Goal: Task Accomplishment & Management: Manage account settings

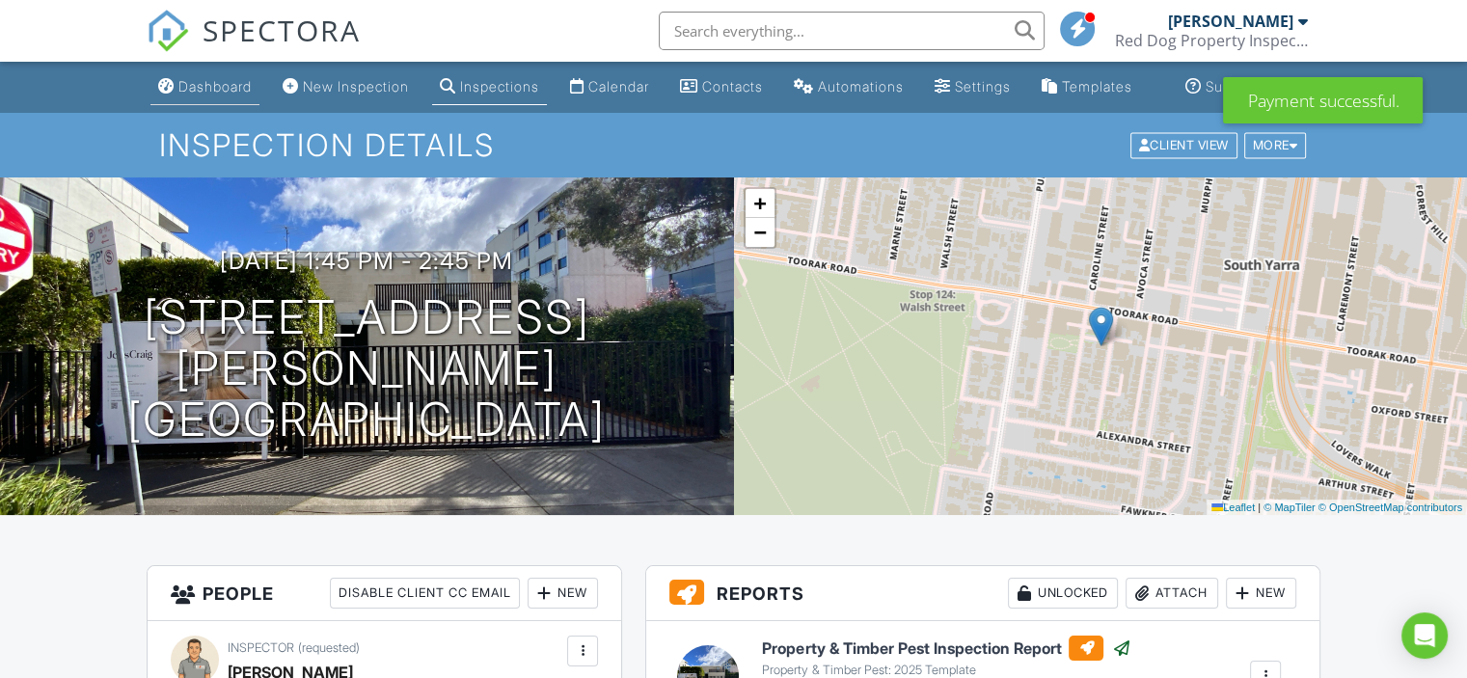
click at [208, 89] on link "Dashboard" at bounding box center [204, 87] width 109 height 36
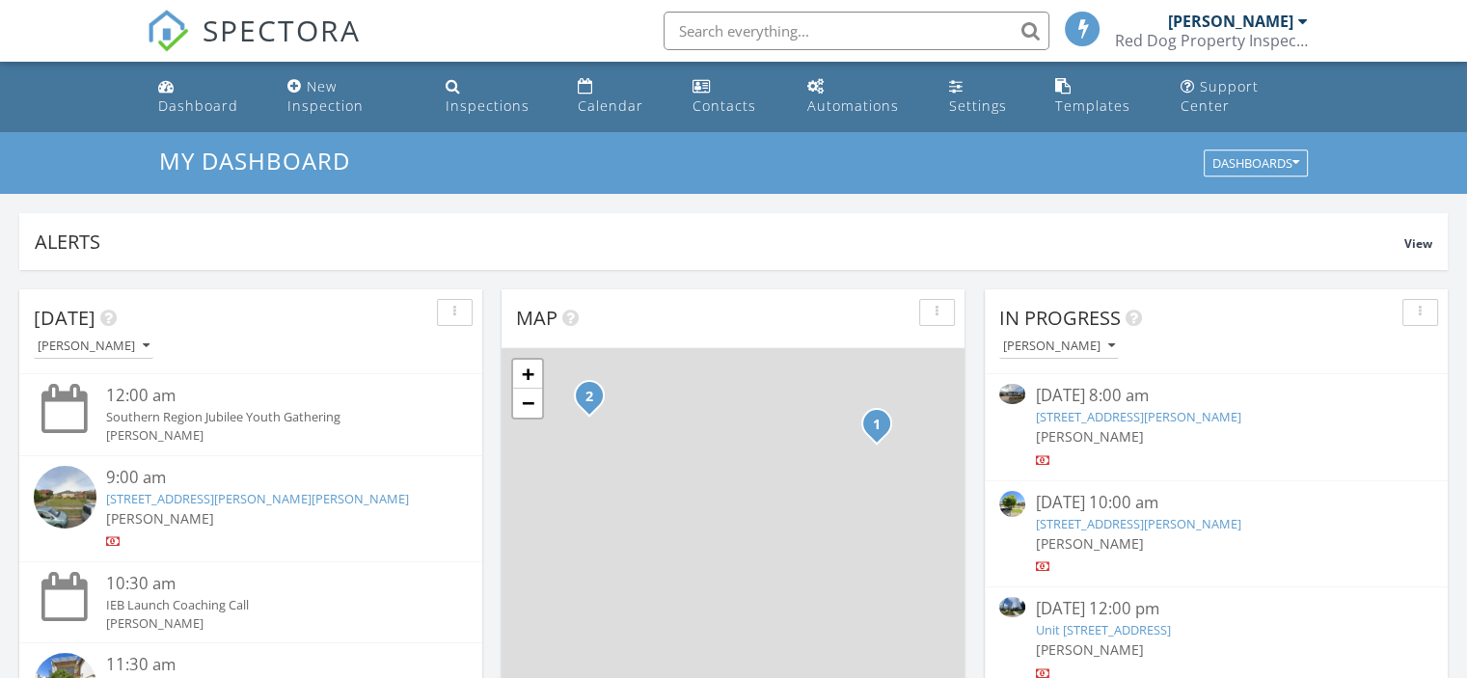
scroll to position [96, 0]
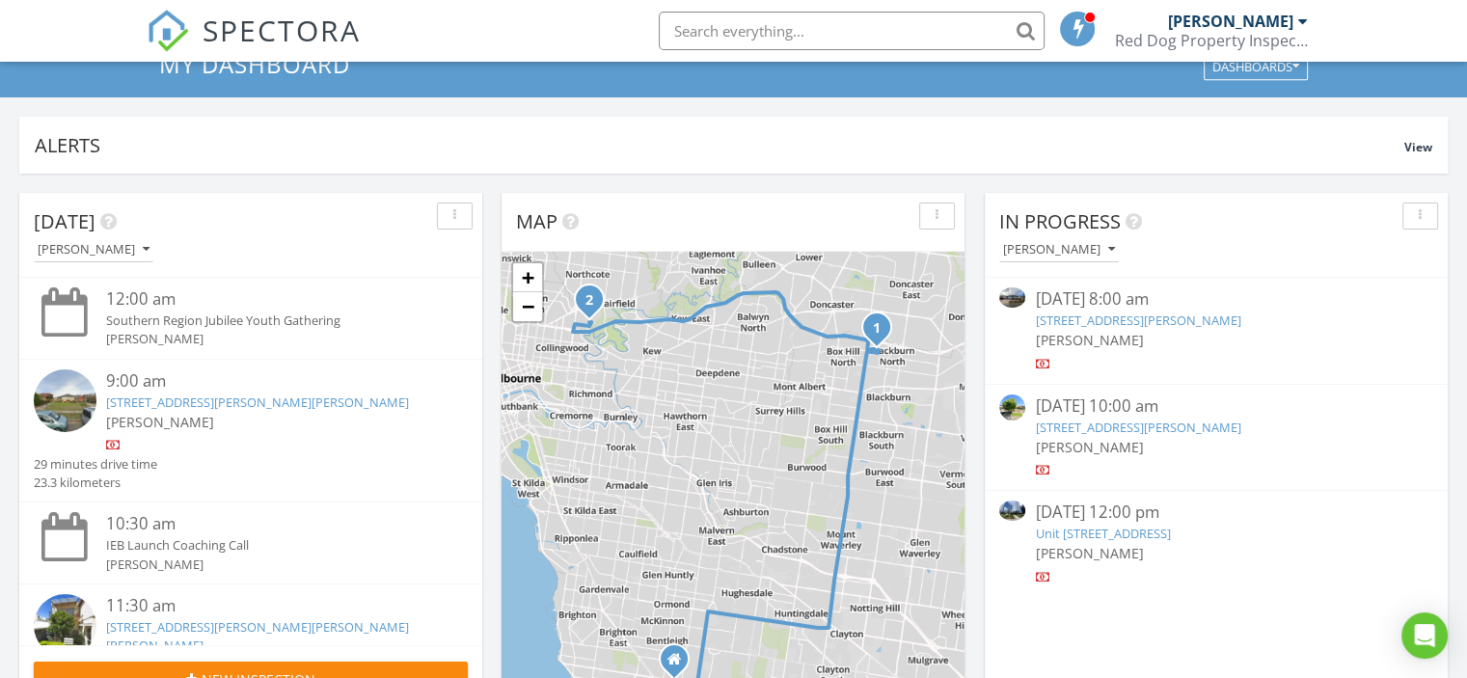
click at [1114, 326] on link "23 Falcon St, Armstrong Creek, VIC 3217" at bounding box center [1137, 320] width 205 height 17
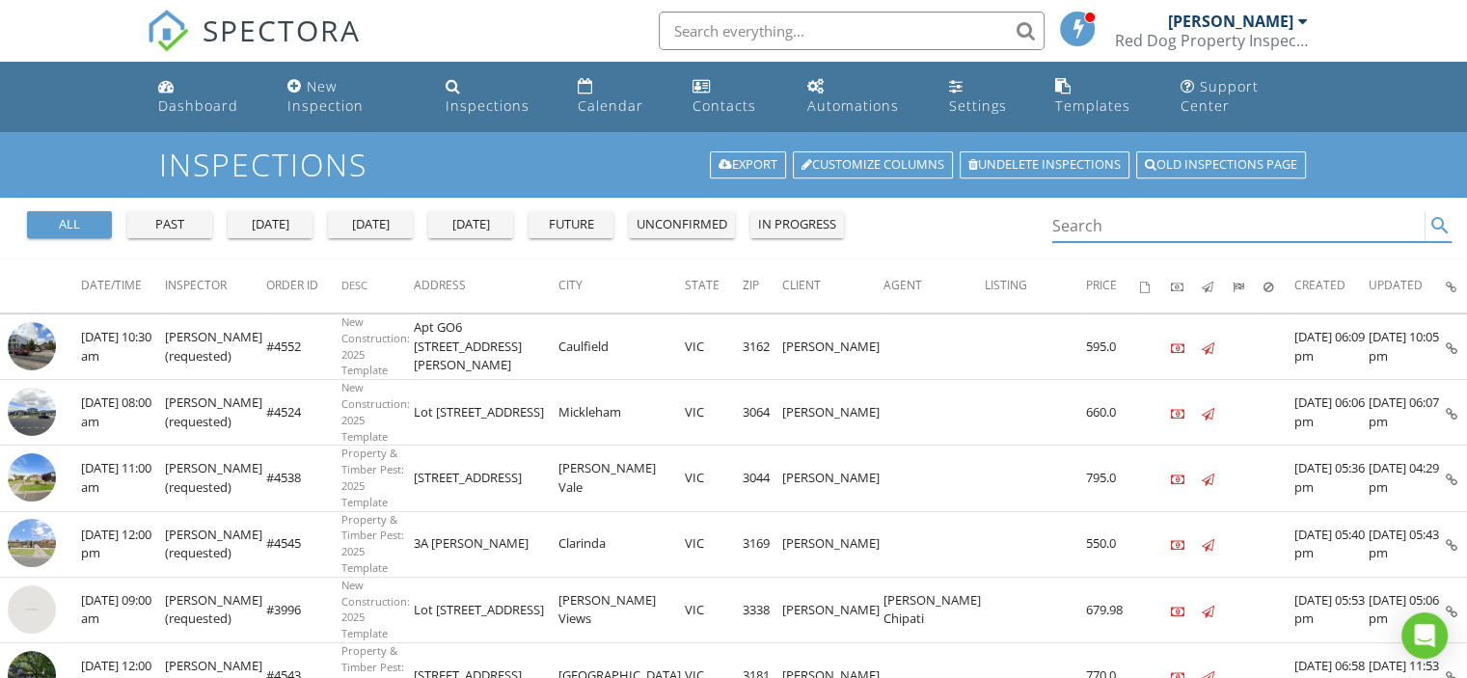
click at [1076, 228] on input "Search" at bounding box center [1238, 226] width 373 height 32
paste input "12 Litoria Dr,"
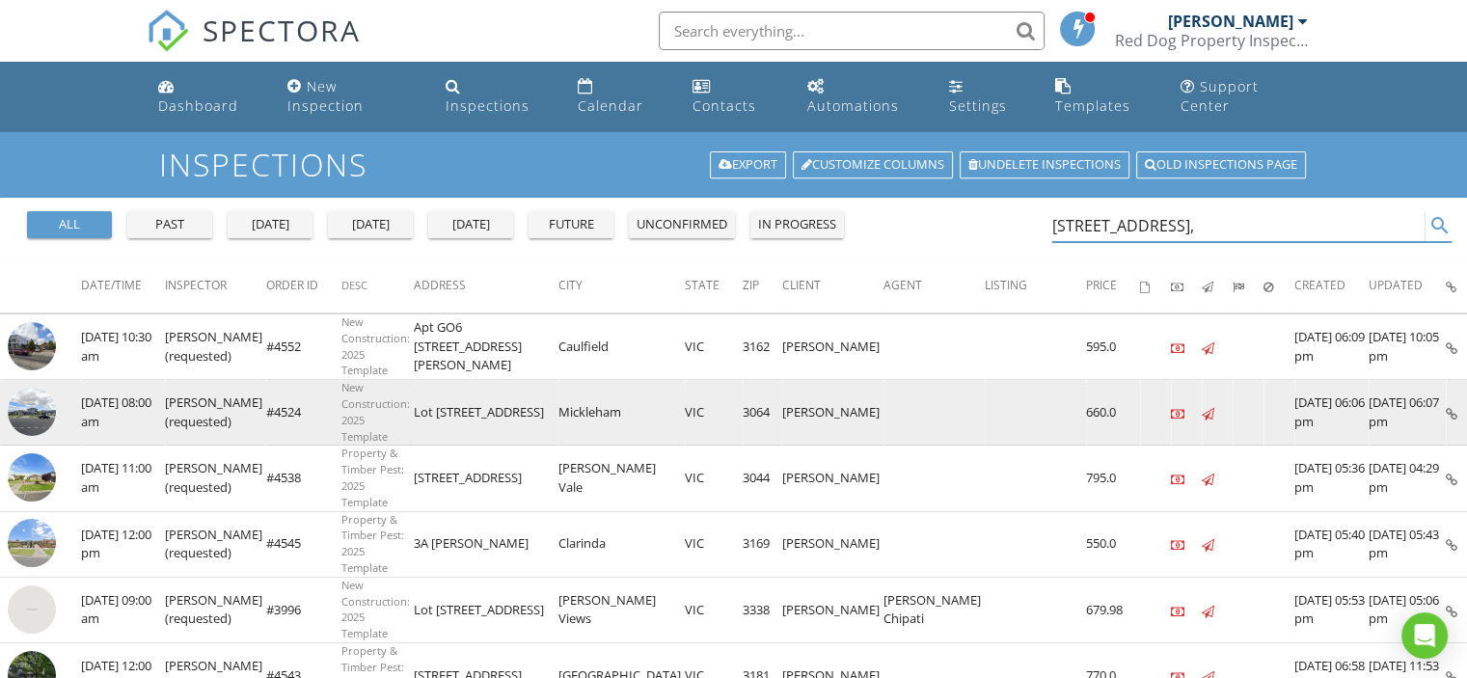
type input "12 Litoria Dr,"
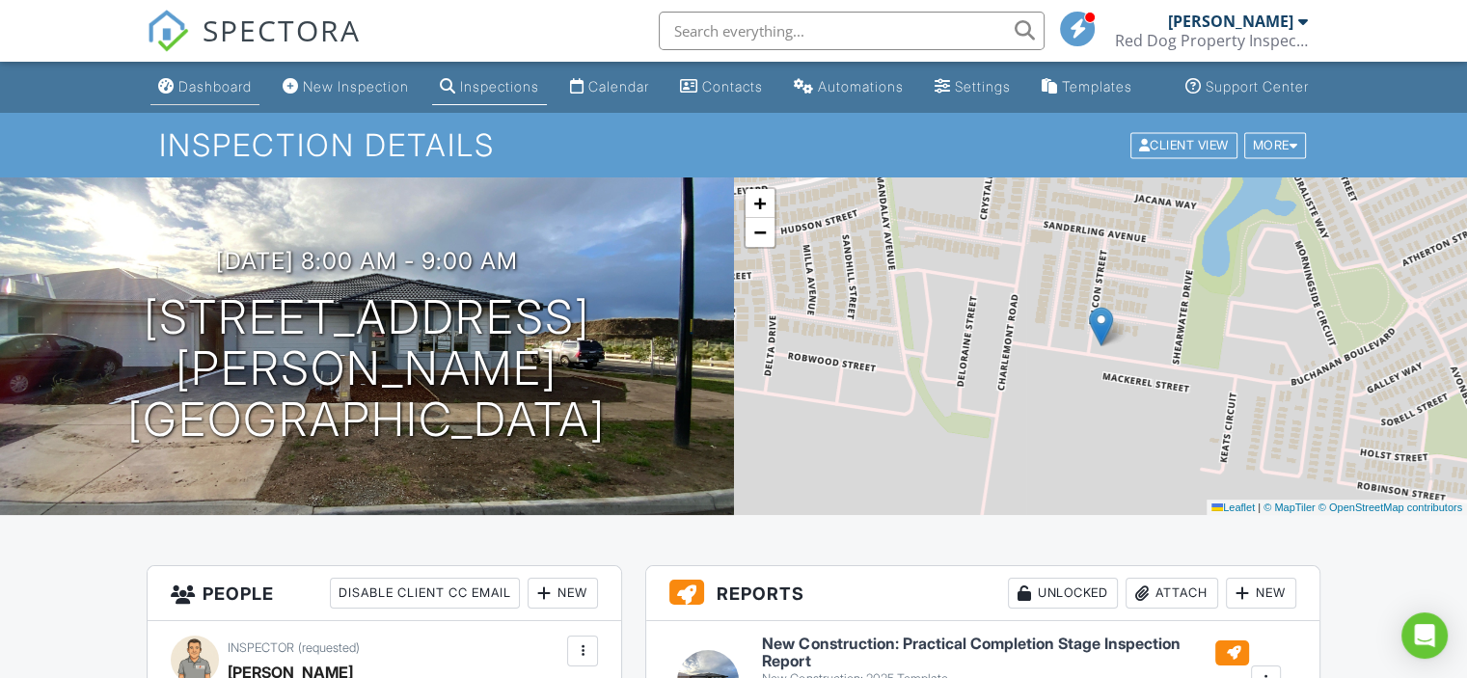
click at [227, 95] on div "Dashboard" at bounding box center [214, 86] width 73 height 16
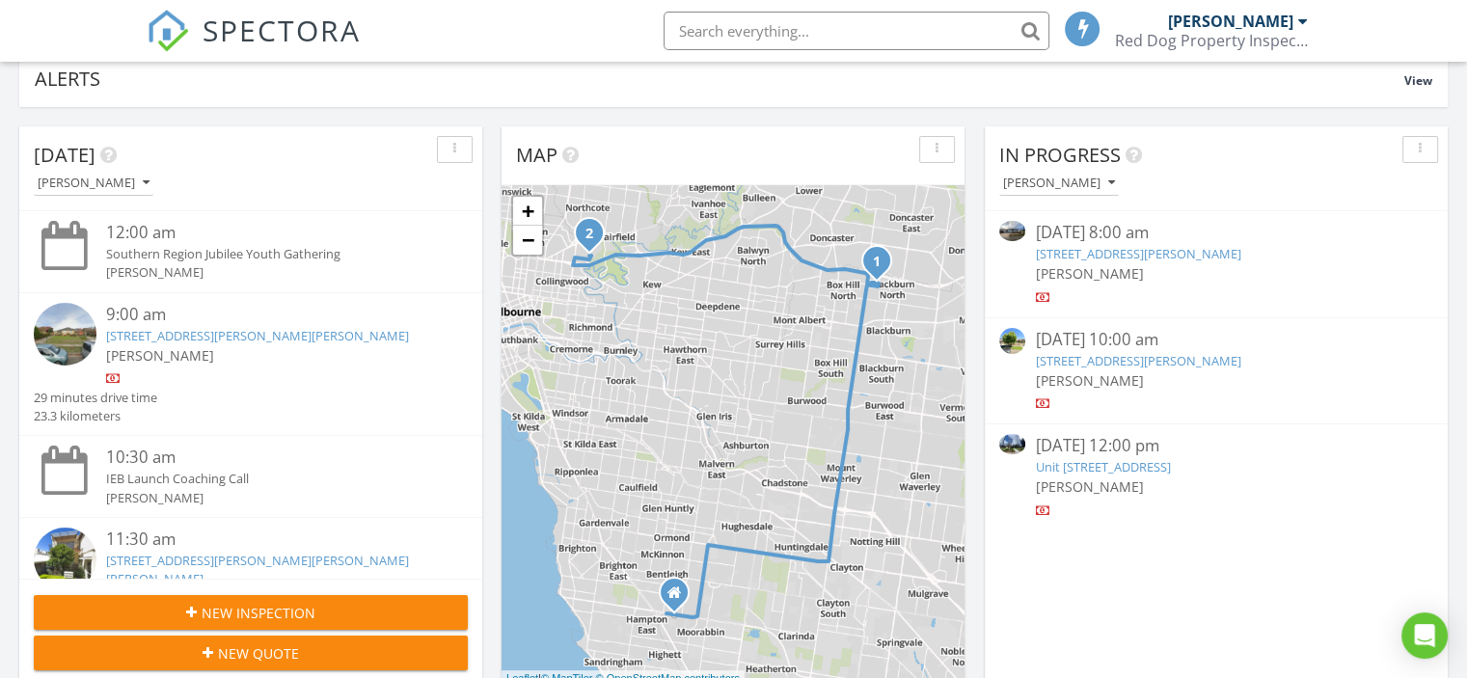
scroll to position [193, 0]
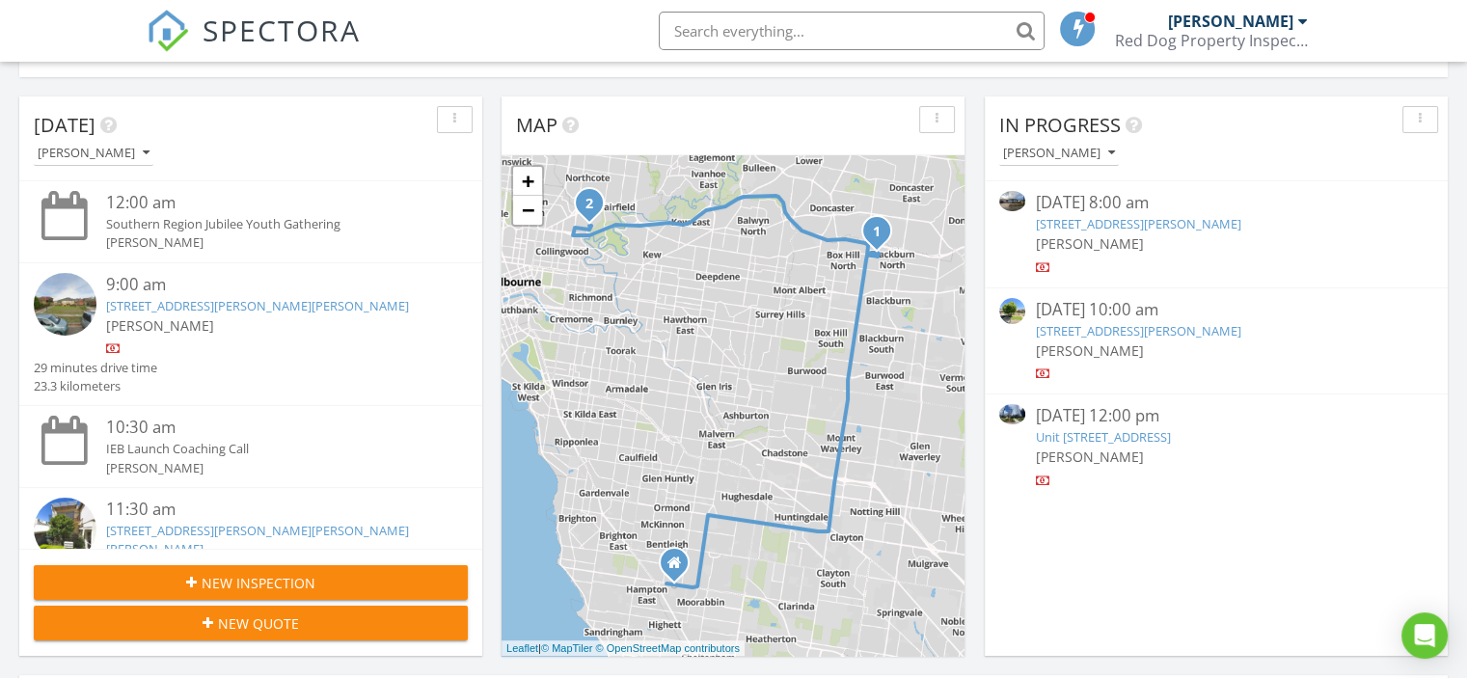
click at [1107, 431] on link "Unit 705/605 St Kilda Rd, Melbourne, VIC 3004" at bounding box center [1102, 436] width 135 height 17
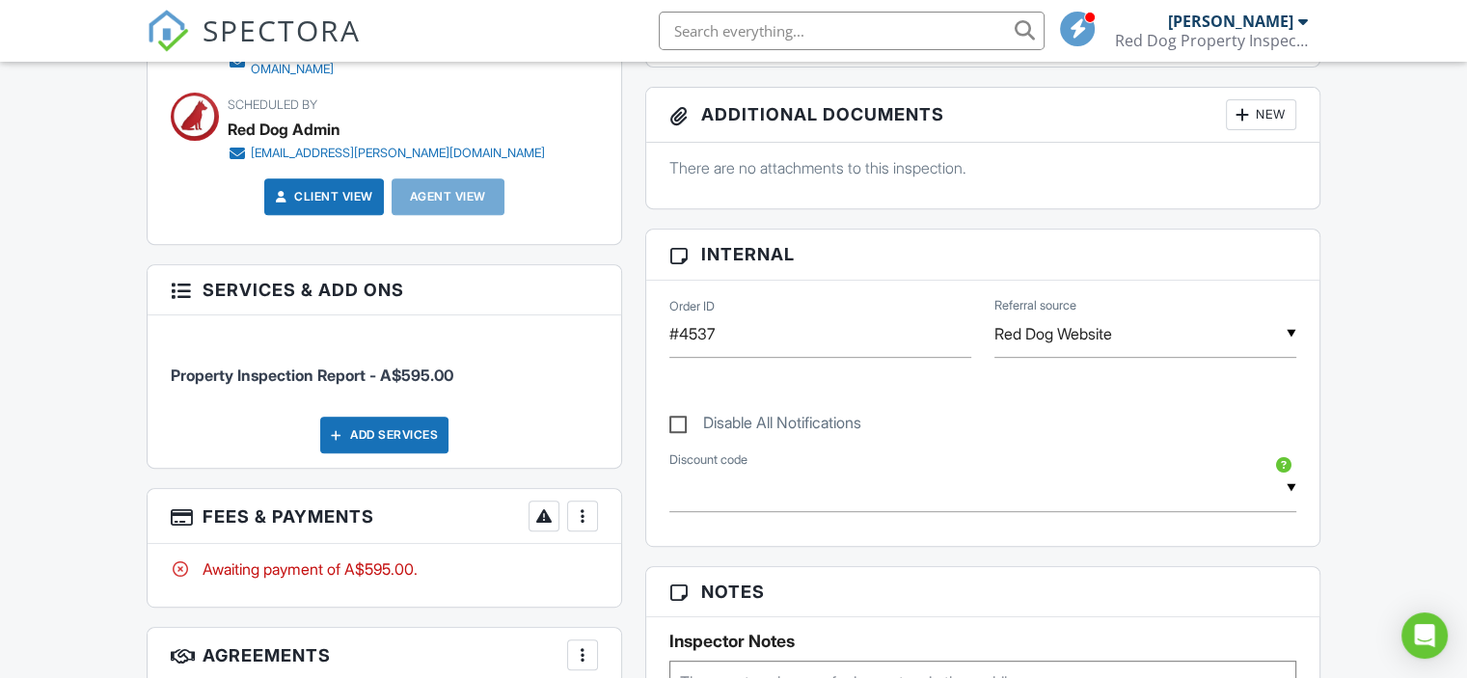
scroll to position [772, 0]
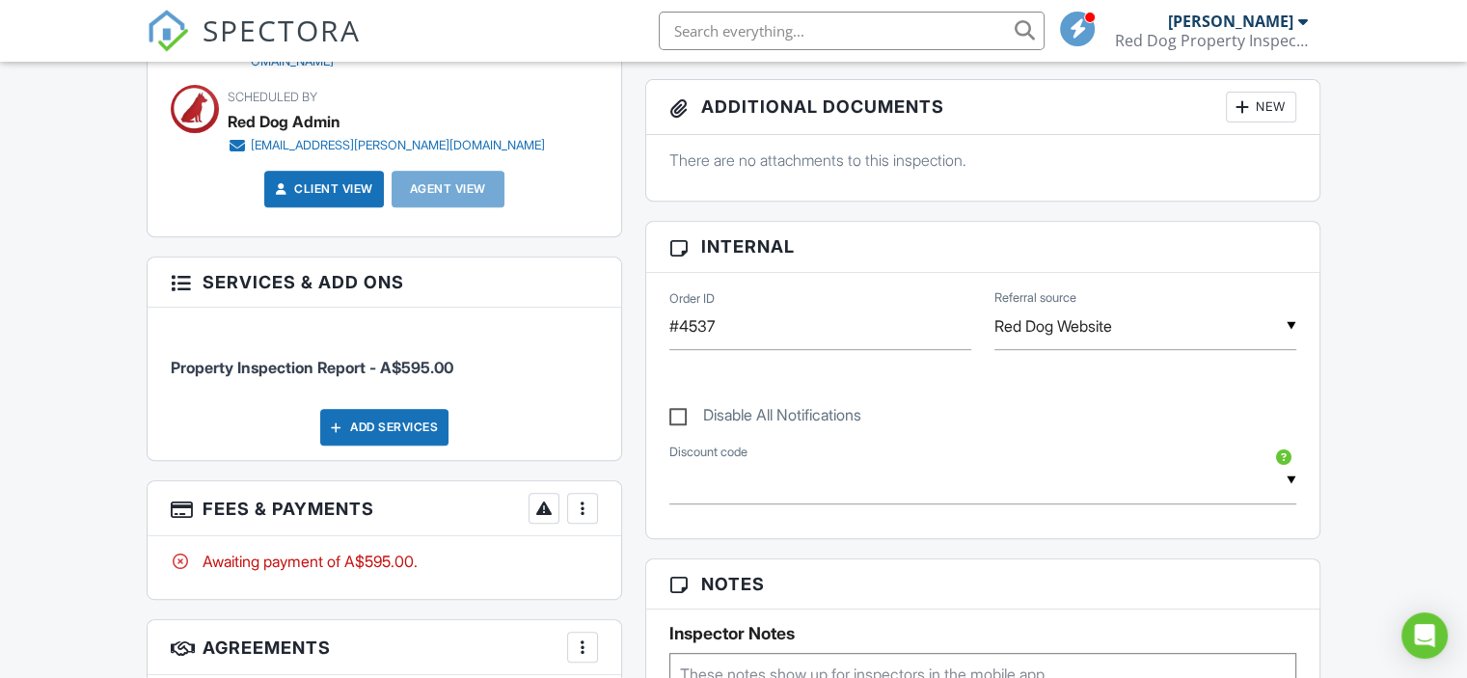
click at [567, 516] on div "More" at bounding box center [582, 508] width 31 height 31
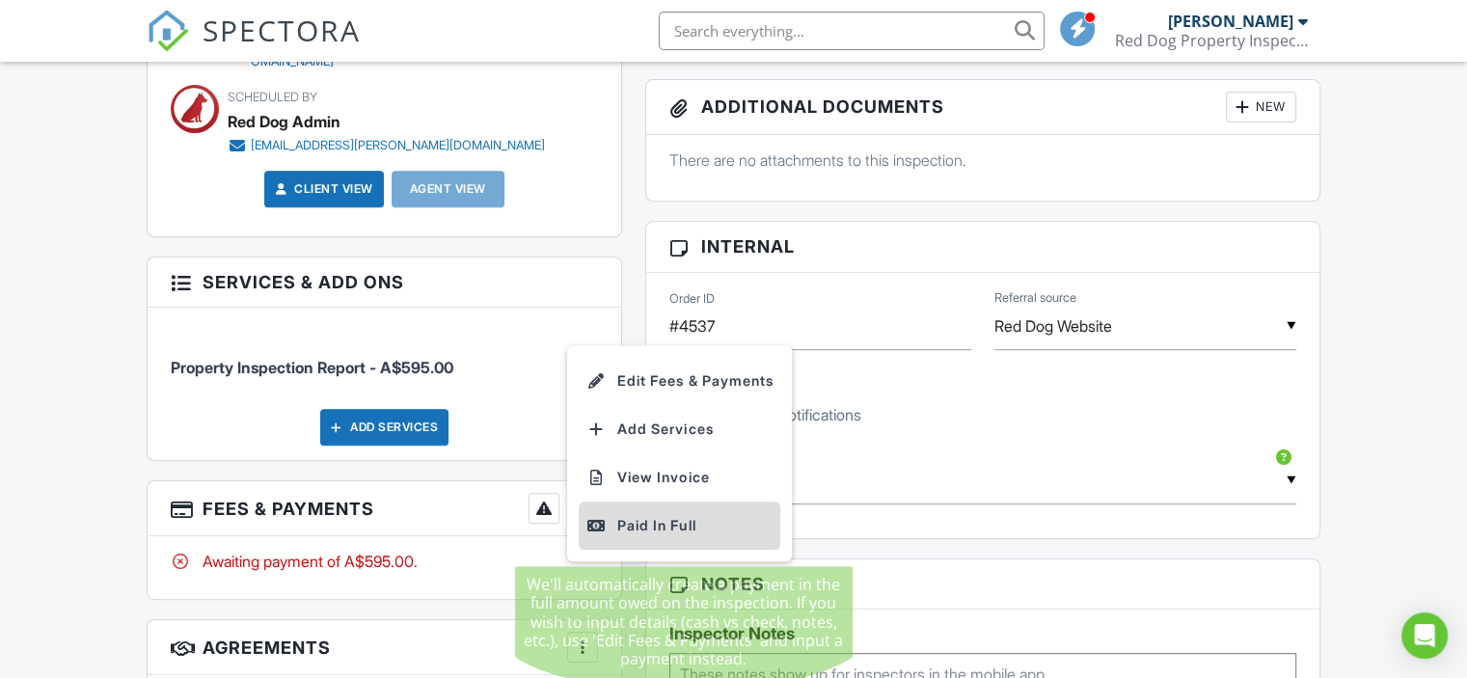
click at [631, 523] on div "Paid In Full" at bounding box center [680, 525] width 186 height 23
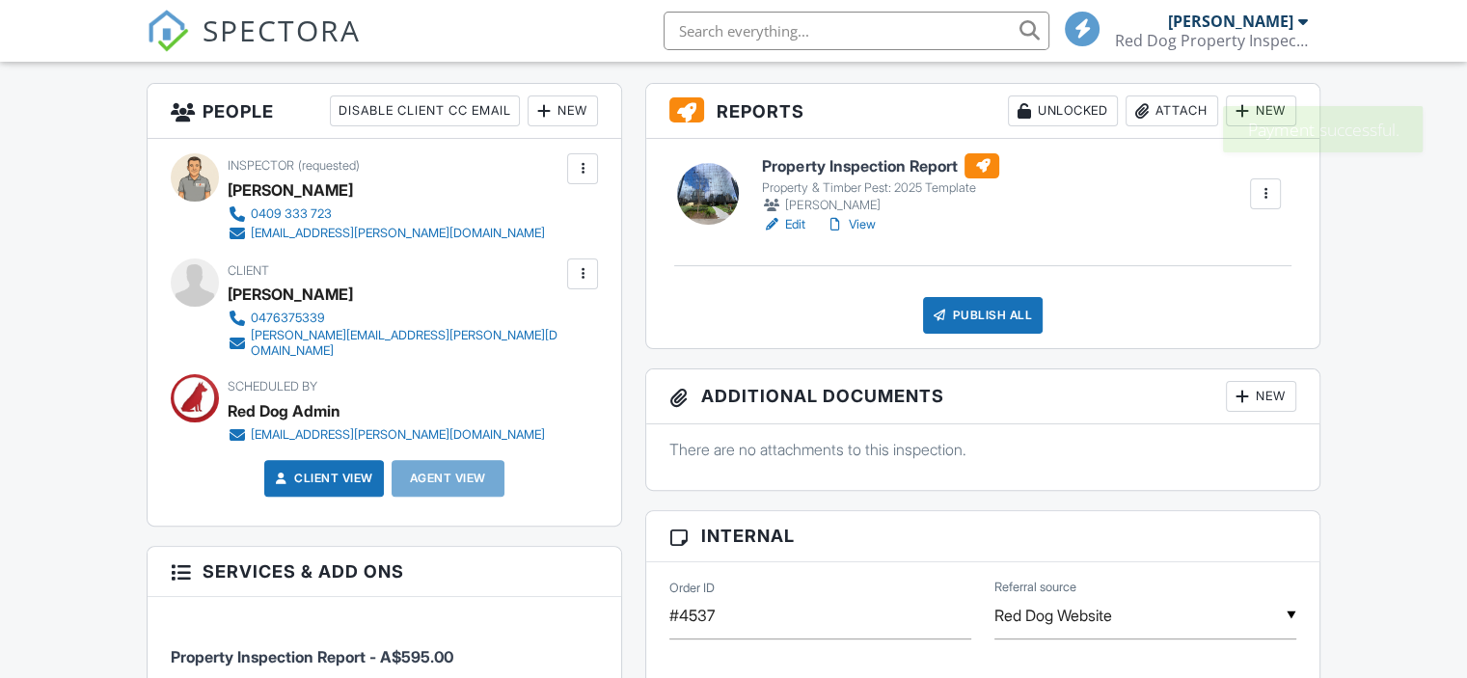
scroll to position [482, 0]
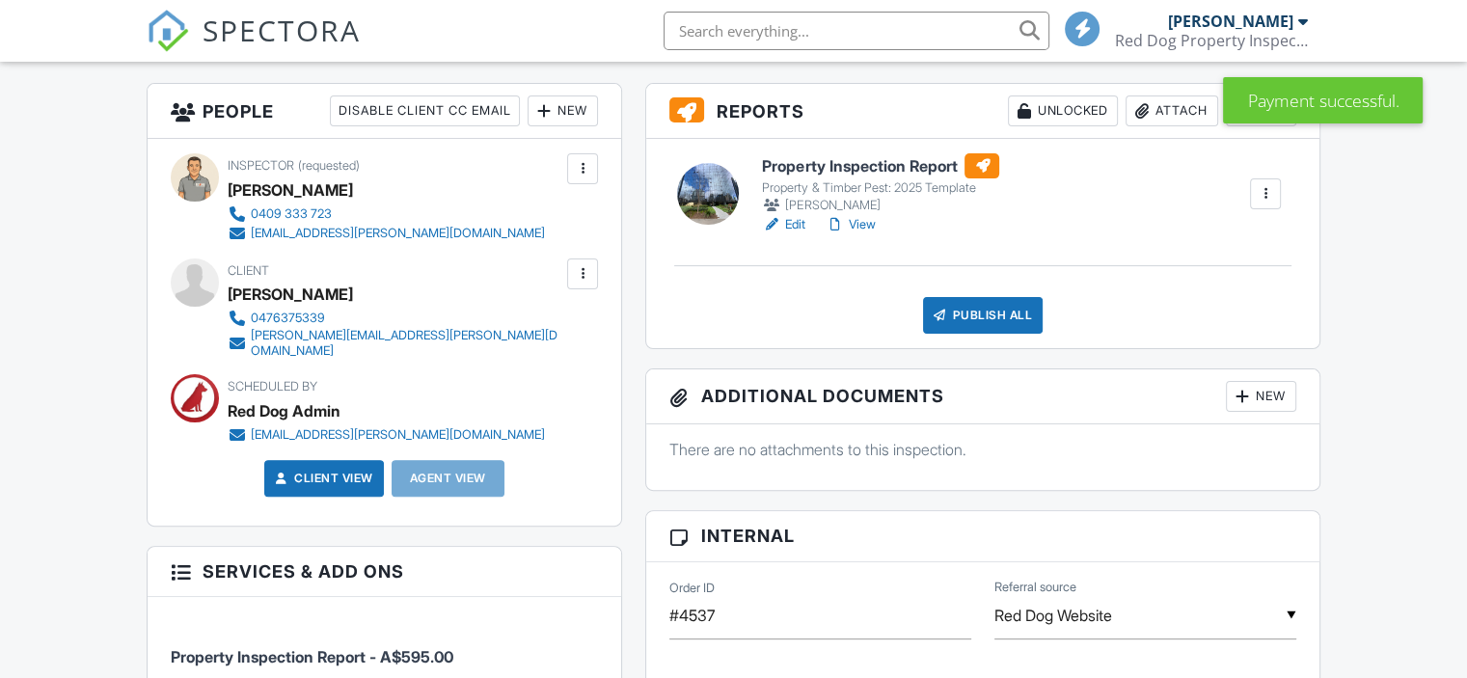
click at [796, 234] on link "Edit" at bounding box center [783, 224] width 43 height 19
